Goal: Task Accomplishment & Management: Manage account settings

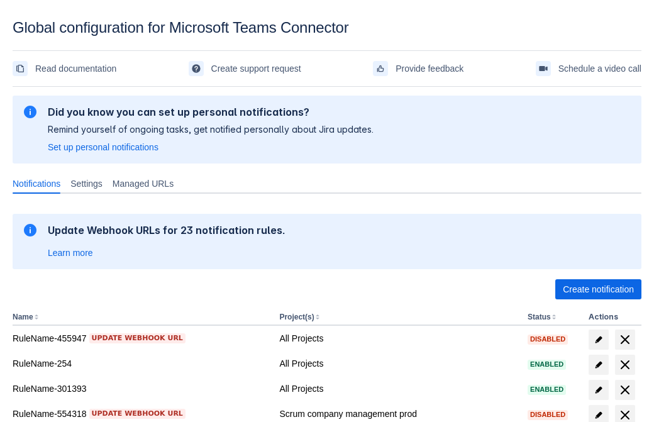
click at [598, 289] on span "Create notification" at bounding box center [598, 289] width 71 height 20
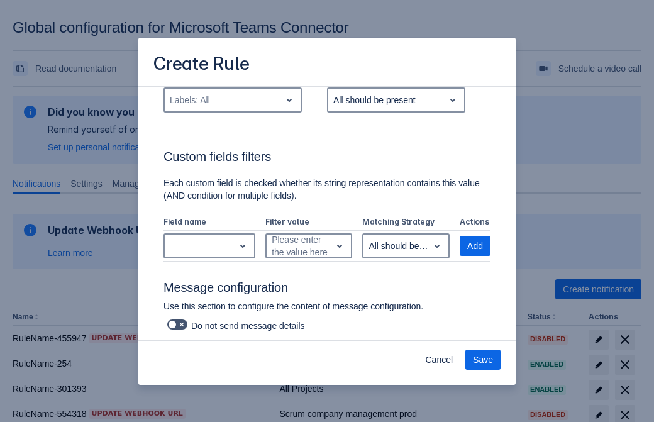
click at [232, 100] on div "Labels: All" at bounding box center [223, 100] width 116 height 20
type input "854397_label"
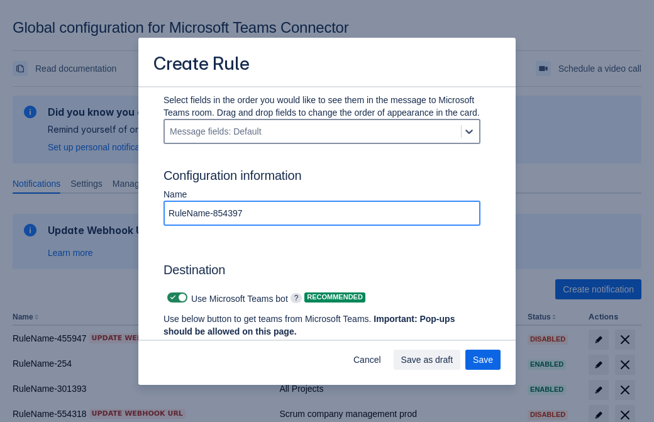
type input "RuleName-854397"
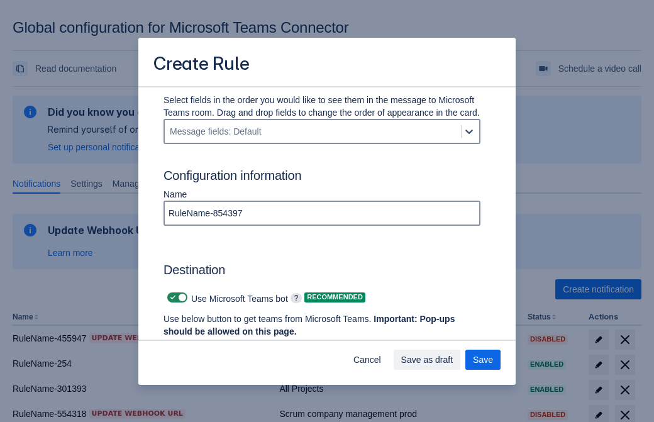
click at [171, 297] on span "Scrollable content" at bounding box center [173, 297] width 10 height 10
click at [171, 297] on input "Scrollable content" at bounding box center [171, 298] width 8 height 8
checkbox input "false"
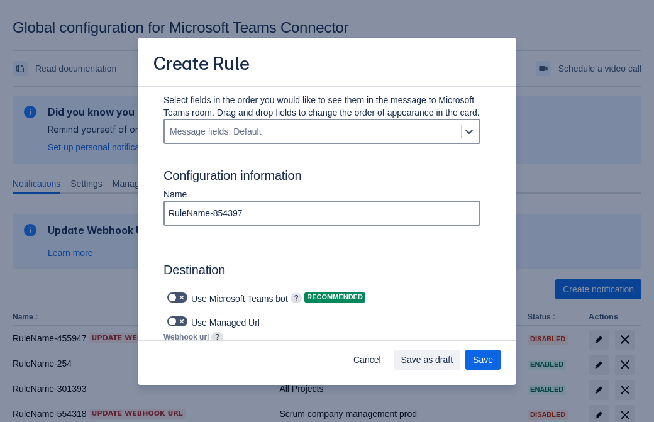
type input "https://prod-74.westus.logic.azure.com:443/workflows/f11e74d8c9ca438c8769757d73…"
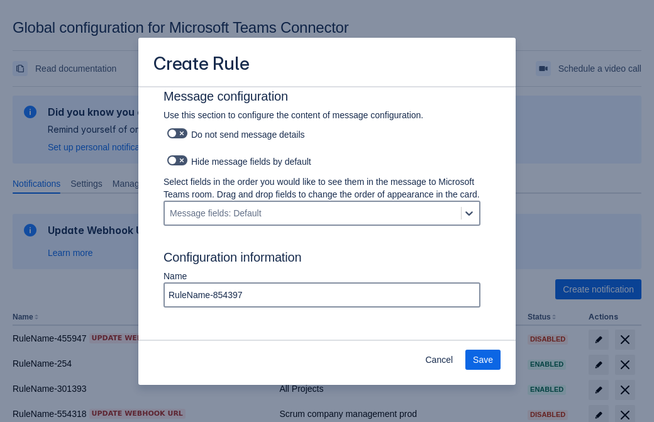
click at [483, 360] on span "Save" at bounding box center [483, 360] width 20 height 20
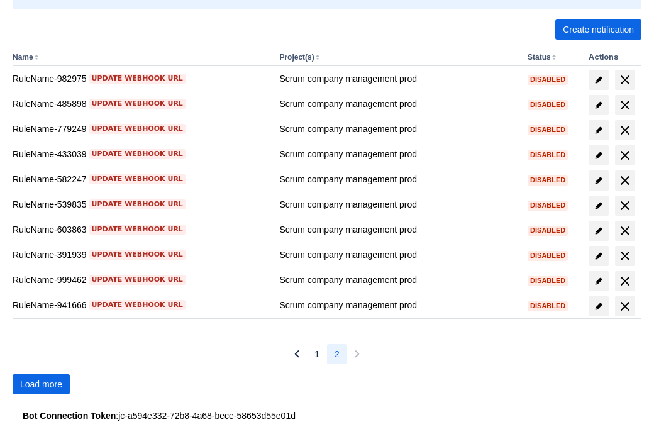
click at [41, 384] on span "Load more" at bounding box center [41, 384] width 42 height 20
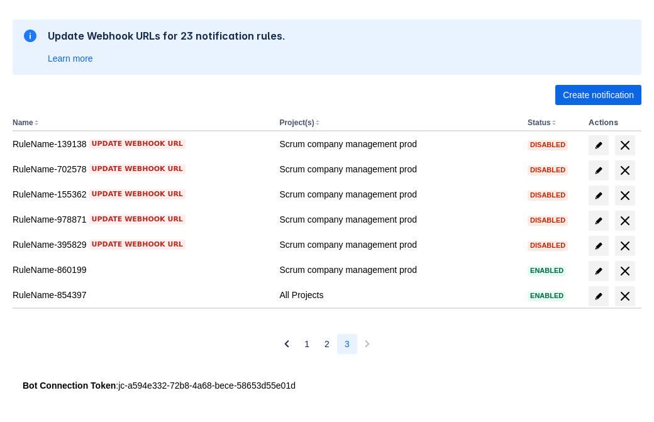
scroll to position [194, 0]
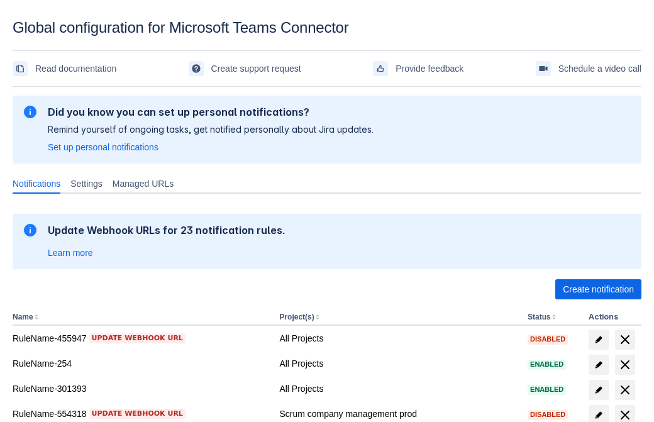
scroll to position [260, 0]
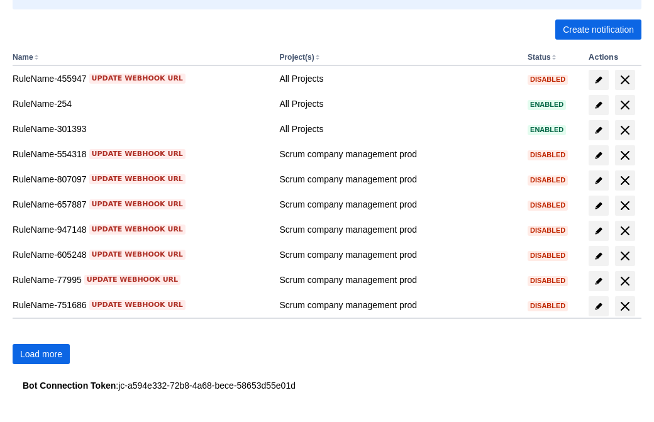
click at [41, 354] on span "Load more" at bounding box center [41, 354] width 42 height 20
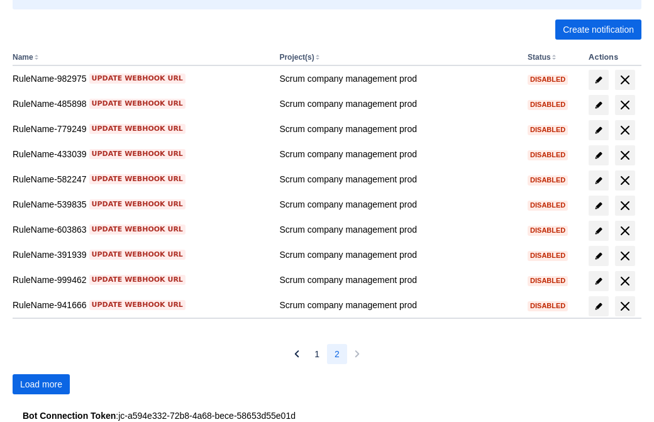
click at [41, 384] on span "Load more" at bounding box center [41, 384] width 42 height 20
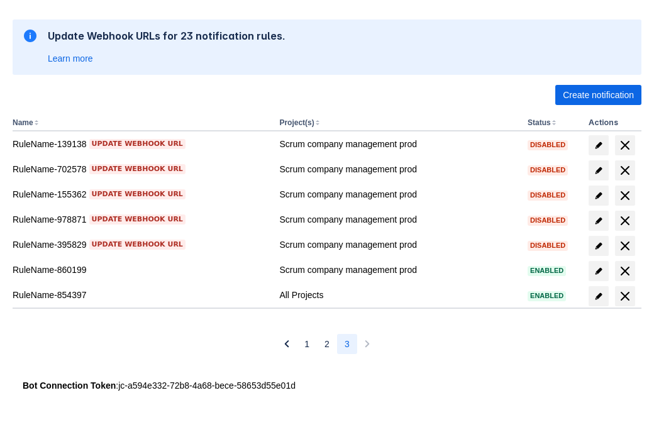
click at [624, 296] on span "delete" at bounding box center [624, 296] width 15 height 15
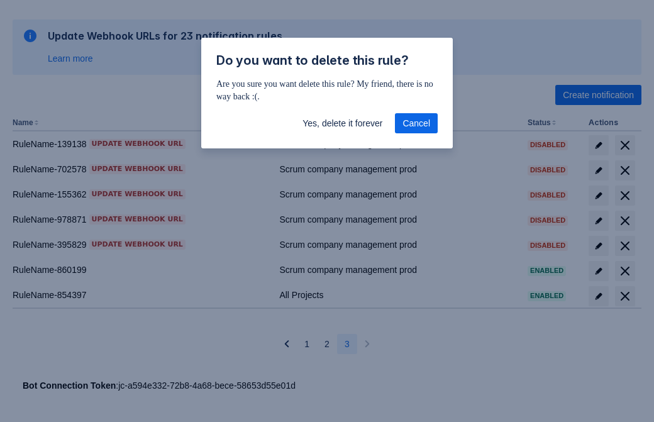
click at [342, 123] on span "Yes, delete it forever" at bounding box center [342, 123] width 80 height 20
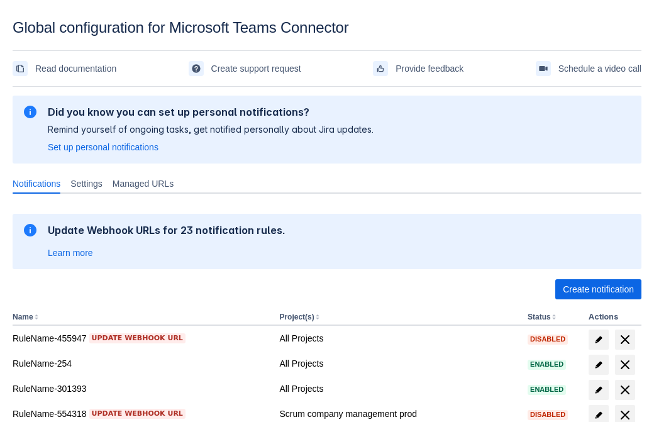
click at [598, 289] on span "Create notification" at bounding box center [598, 289] width 71 height 20
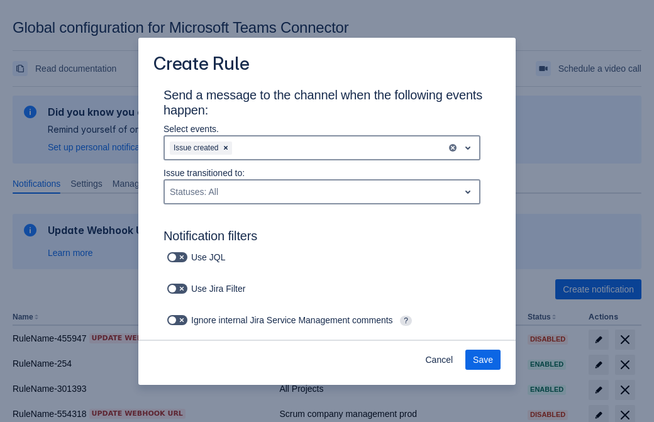
click at [322, 148] on div "Issue created" at bounding box center [306, 148] width 282 height 20
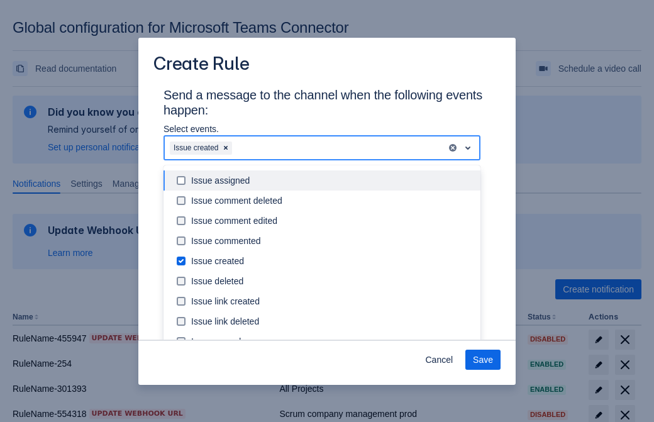
click at [332, 261] on div "Issue created" at bounding box center [332, 261] width 282 height 13
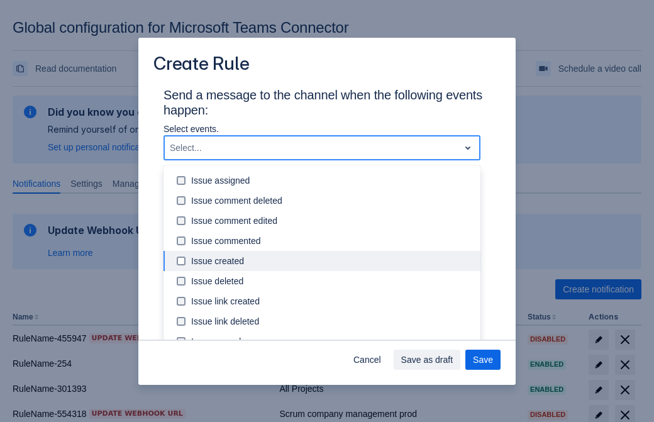
click at [332, 375] on div "Issue updated" at bounding box center [332, 381] width 282 height 13
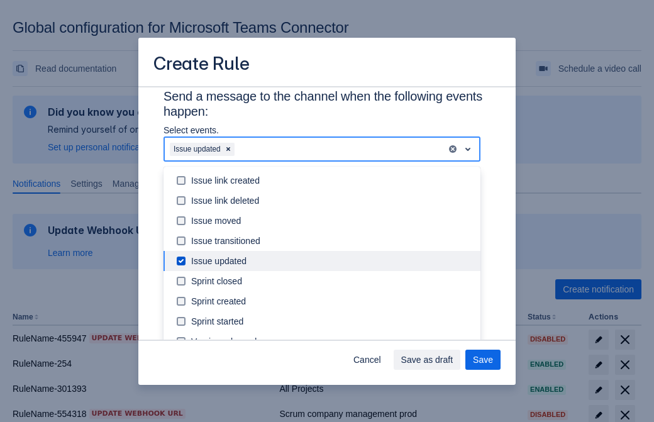
type input "332774_label"
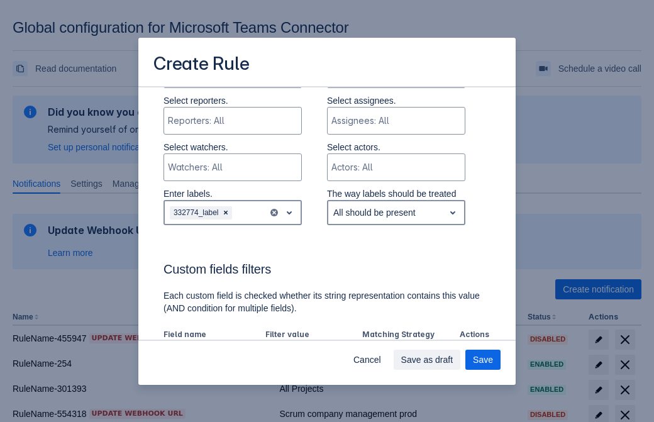
scroll to position [723, 0]
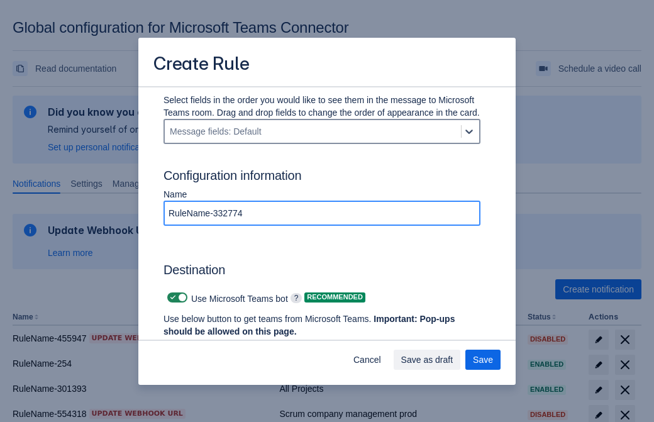
type input "RuleName-332774"
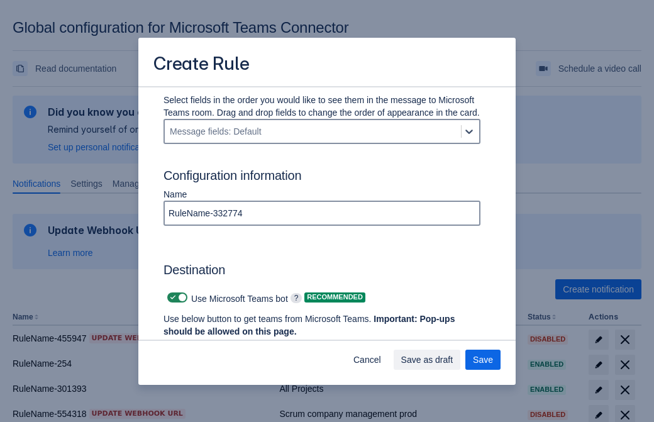
click at [171, 297] on span "Scrollable content" at bounding box center [173, 297] width 10 height 10
click at [171, 297] on input "Scrollable content" at bounding box center [171, 298] width 8 height 8
checkbox input "false"
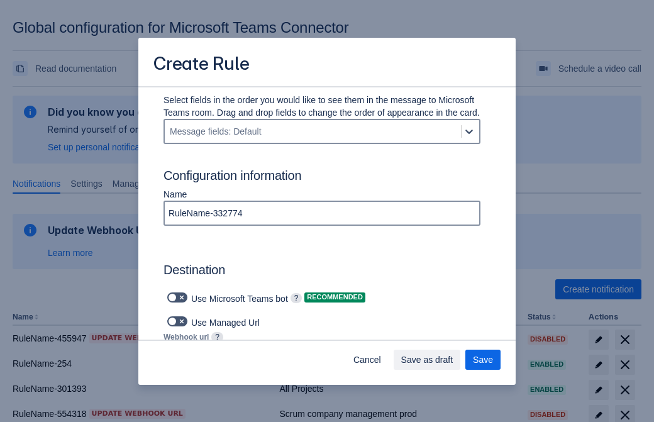
type input "https://prod-34.westus.logic.azure.com:443/workflows/b225ecea21af403f967199aab2…"
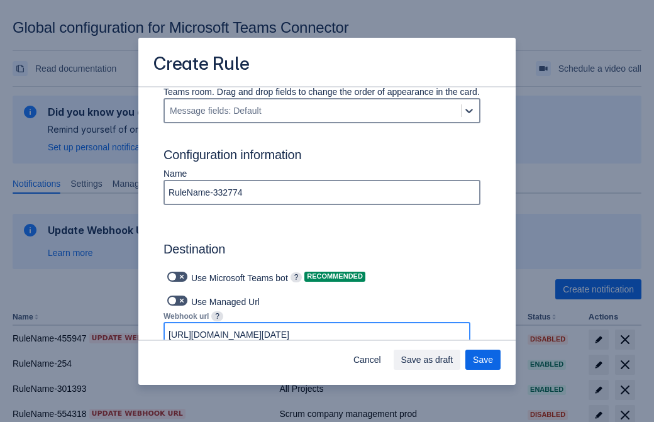
click at [453, 360] on span "Save as draft" at bounding box center [427, 360] width 52 height 20
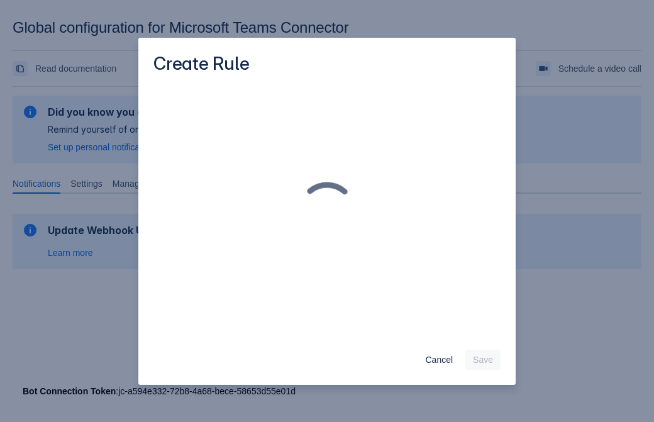
scroll to position [0, 0]
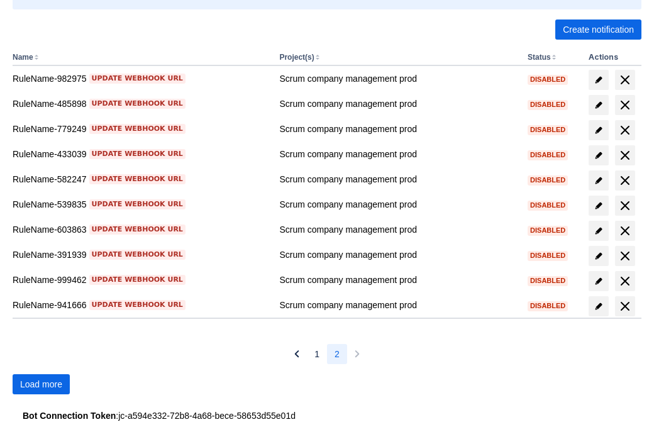
click at [41, 384] on span "Load more" at bounding box center [41, 384] width 42 height 20
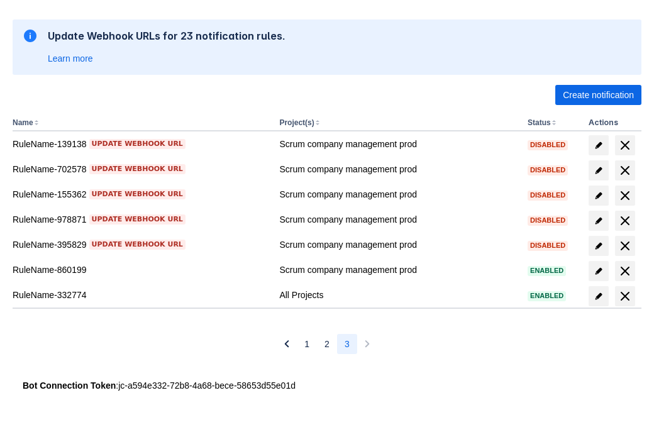
scroll to position [194, 0]
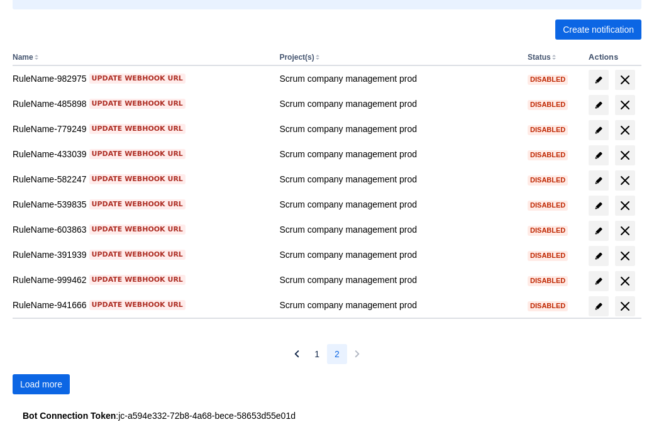
click at [41, 384] on span "Load more" at bounding box center [41, 384] width 42 height 20
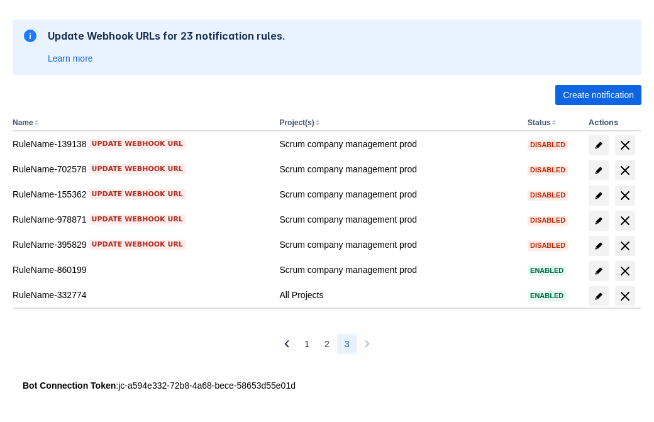
click at [624, 296] on span "delete" at bounding box center [624, 296] width 15 height 15
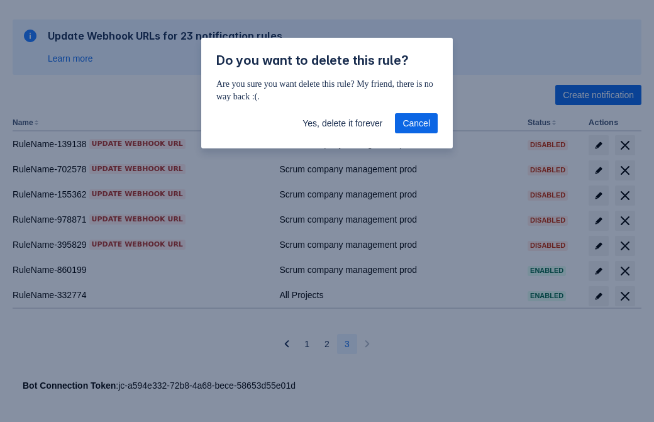
click at [342, 123] on span "Yes, delete it forever" at bounding box center [342, 123] width 80 height 20
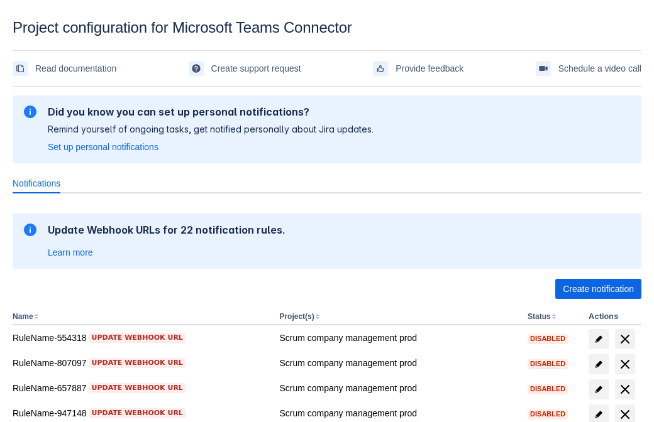
click at [598, 289] on span "Create notification" at bounding box center [598, 289] width 71 height 20
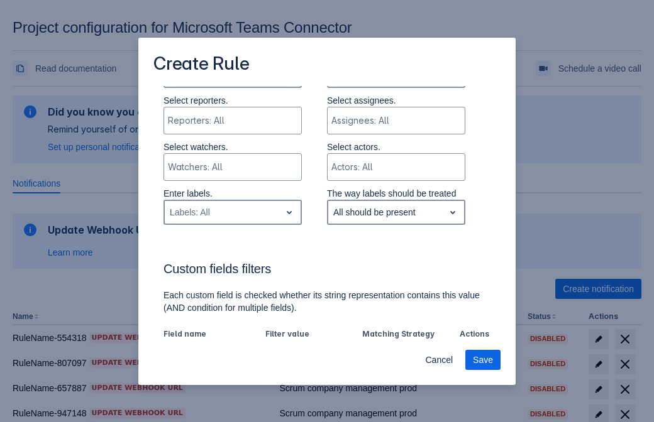
type input "533010_label"
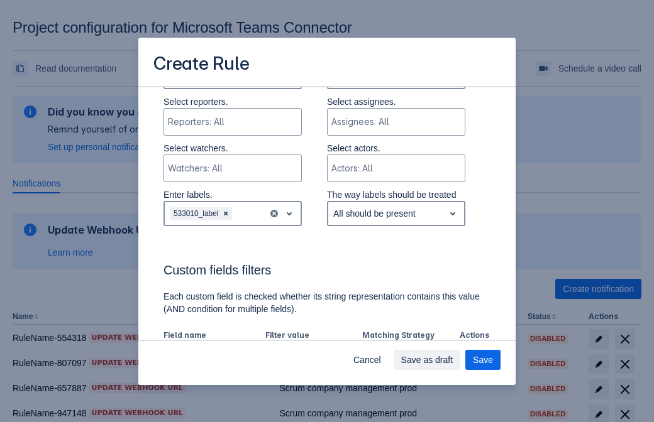
scroll to position [678, 0]
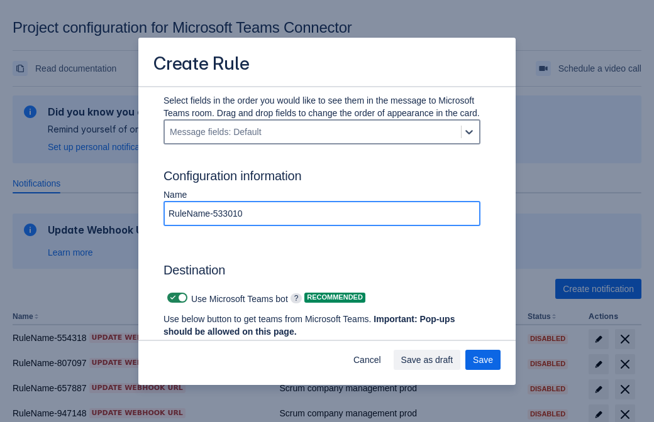
type input "RuleName-533010"
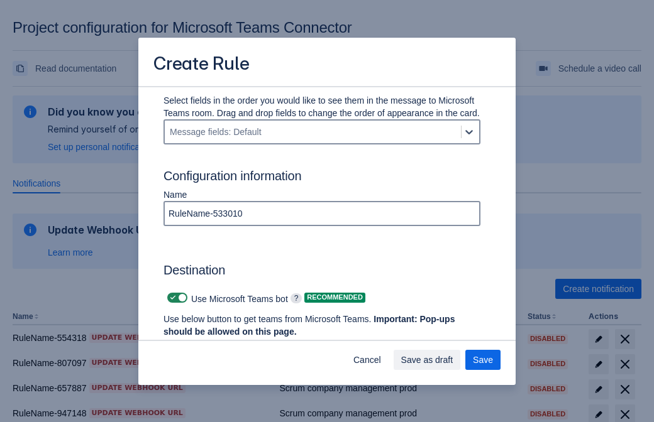
click at [171, 298] on span at bounding box center [173, 298] width 10 height 10
click at [171, 298] on input "checkbox" at bounding box center [171, 298] width 8 height 8
checkbox input "false"
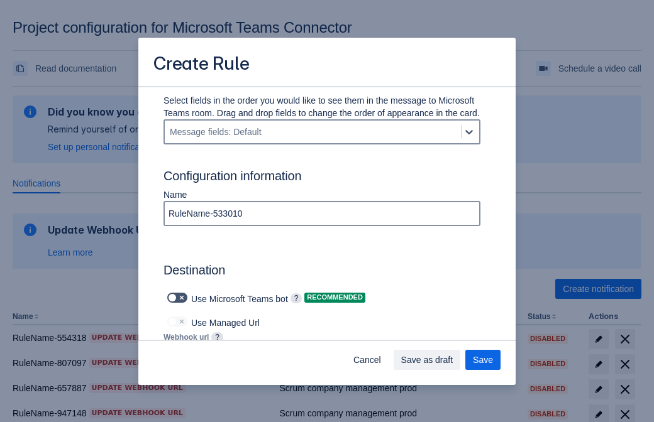
type input "https://prod-66.westus.logic.azure.com:443/workflows/8c648f5704ae4c43ad0e610244…"
click at [453, 360] on span "Save as draft" at bounding box center [427, 360] width 52 height 20
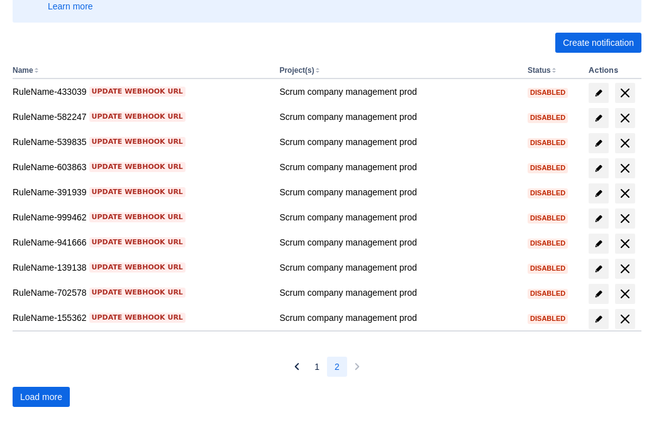
click at [41, 397] on span "Load more" at bounding box center [41, 397] width 42 height 20
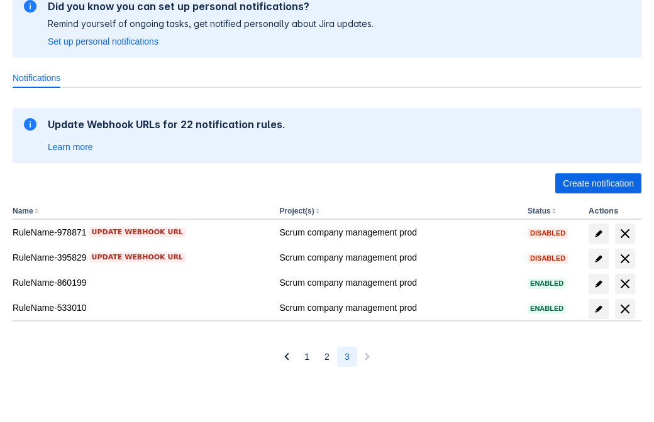
scroll to position [106, 0]
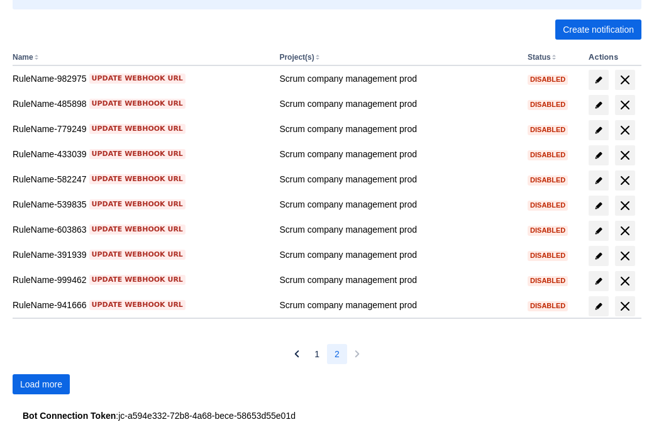
click at [41, 384] on span "Load more" at bounding box center [41, 384] width 42 height 20
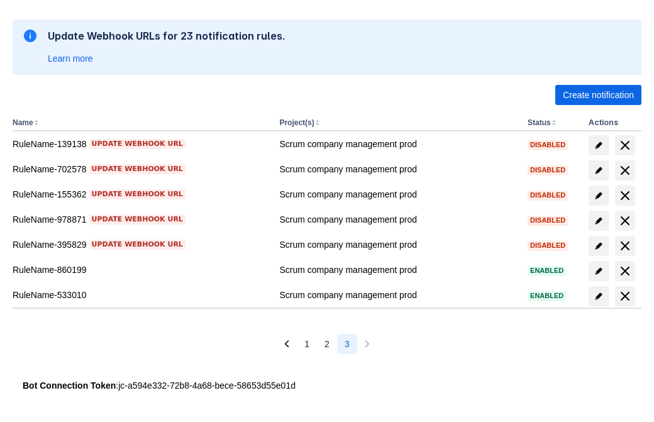
scroll to position [194, 0]
click at [624, 296] on span "delete" at bounding box center [624, 296] width 15 height 15
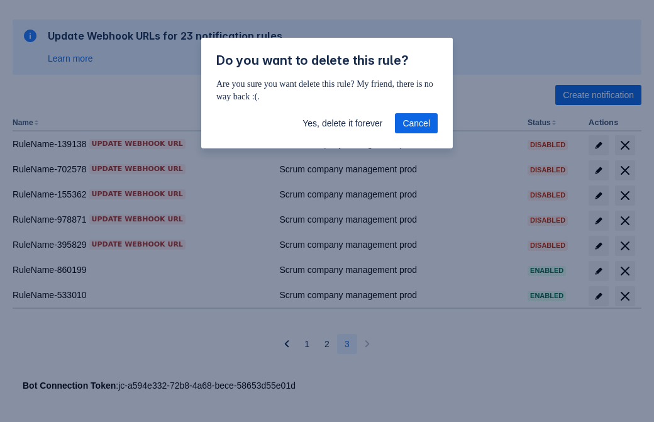
click at [342, 123] on span "Yes, delete it forever" at bounding box center [342, 123] width 80 height 20
